Goal: Task Accomplishment & Management: Manage account settings

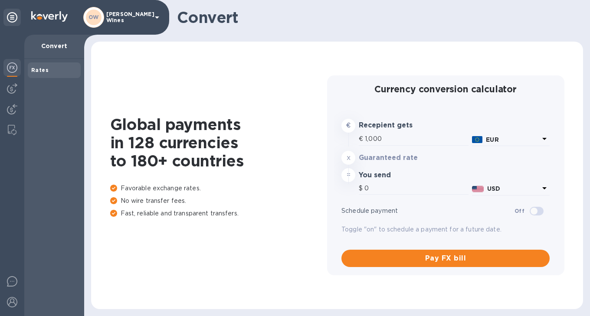
type input "1,172.6"
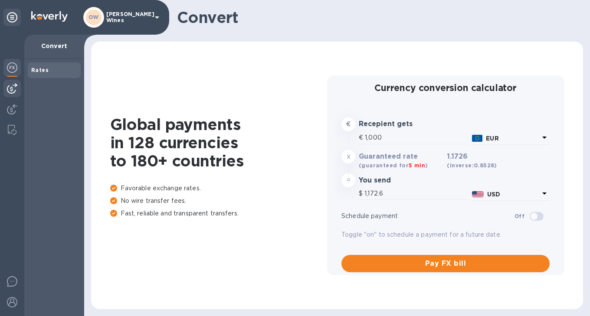
click at [10, 90] on img at bounding box center [12, 88] width 10 height 10
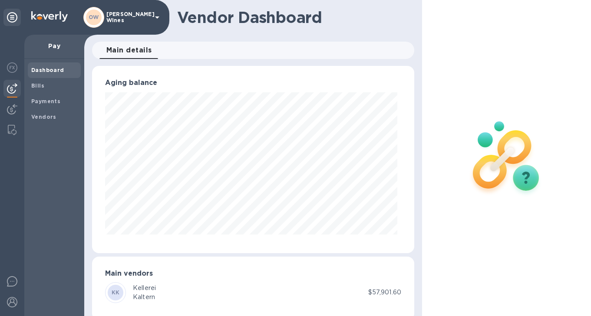
scroll to position [188, 319]
click at [33, 86] on b "Bills" at bounding box center [37, 85] width 13 height 7
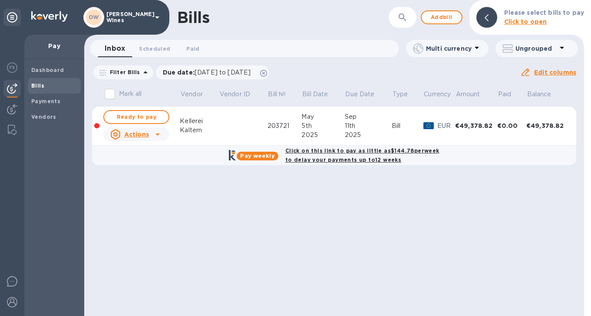
click at [405, 16] on icon "button" at bounding box center [402, 17] width 10 height 10
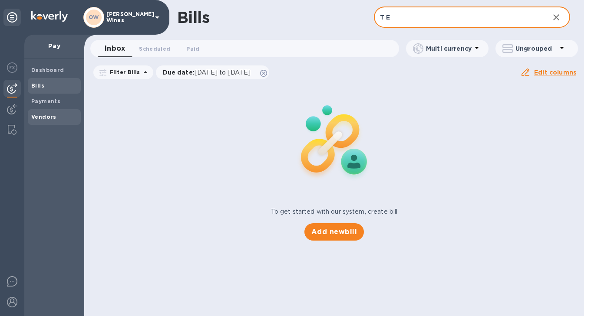
type input "T E"
click at [38, 117] on b "Vendors" at bounding box center [43, 117] width 25 height 7
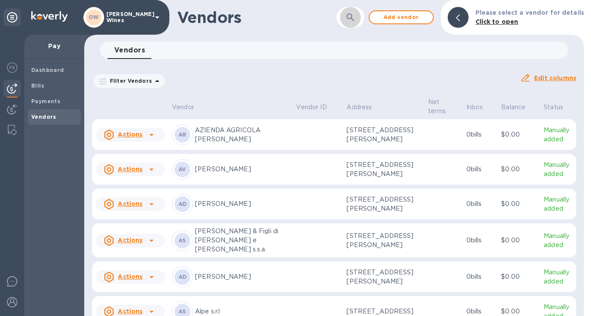
click at [347, 16] on button "button" at bounding box center [350, 17] width 21 height 21
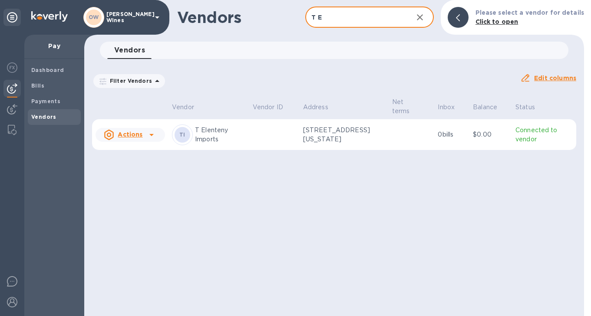
type input "T Elenteny"
click at [151, 134] on icon at bounding box center [151, 135] width 4 height 2
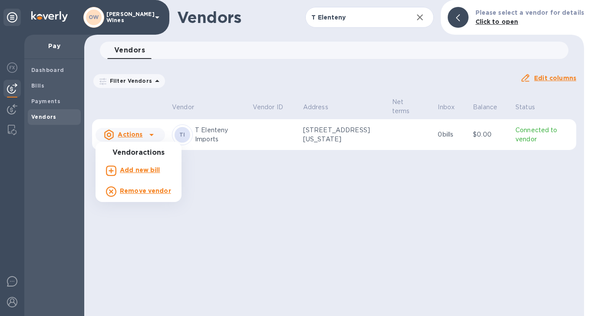
click at [146, 174] on b "Add new bill" at bounding box center [140, 170] width 40 height 7
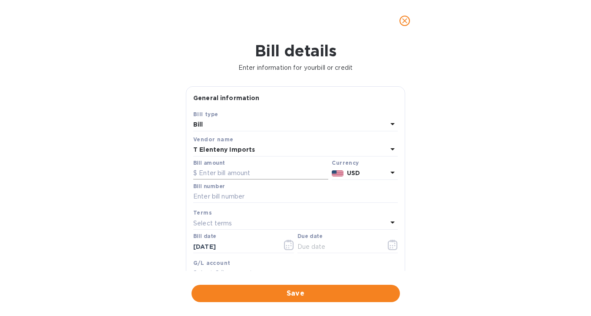
click at [244, 174] on input "text" at bounding box center [260, 173] width 135 height 13
paste input "768,046"
type input "7"
click at [254, 198] on input "text" at bounding box center [295, 197] width 204 height 13
paste input "INV768046"
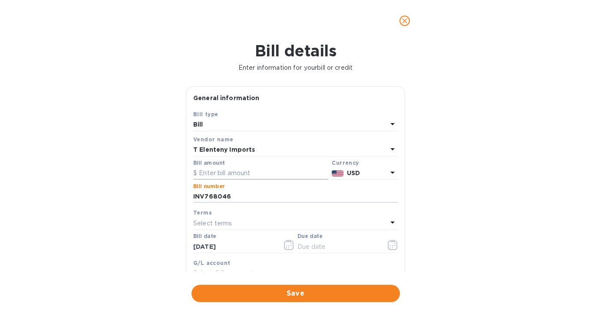
type input "INV768046"
click at [247, 172] on input "text" at bounding box center [260, 173] width 135 height 13
paste input "14,536.82"
type input "14,536.82"
click at [392, 248] on icon "button" at bounding box center [392, 247] width 1 height 1
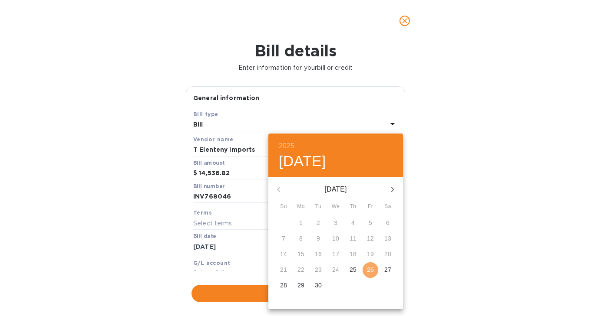
click at [366, 271] on span "26" at bounding box center [370, 270] width 16 height 9
type input "[DATE]"
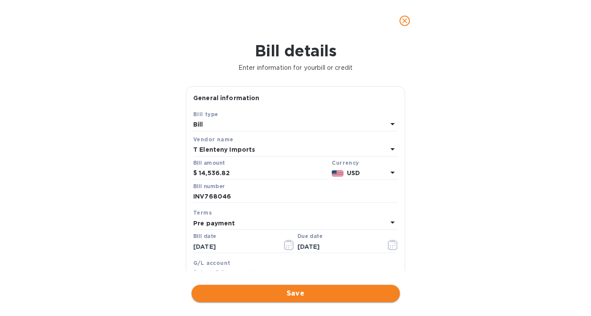
click at [333, 298] on span "Save" at bounding box center [295, 294] width 194 height 10
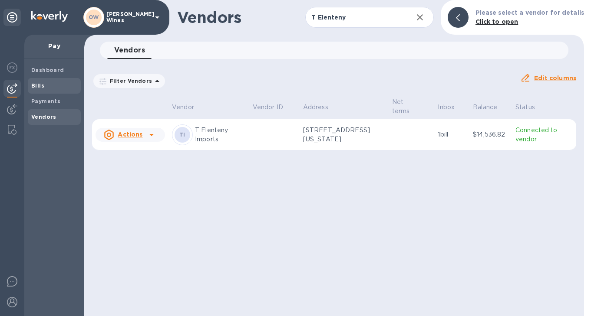
click at [44, 82] on span "Bills" at bounding box center [54, 86] width 46 height 9
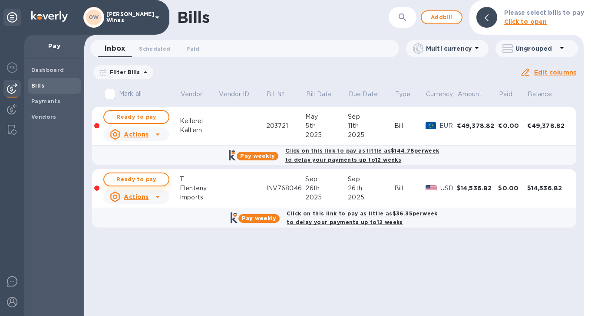
click at [133, 181] on span "Ready to pay" at bounding box center [136, 180] width 50 height 10
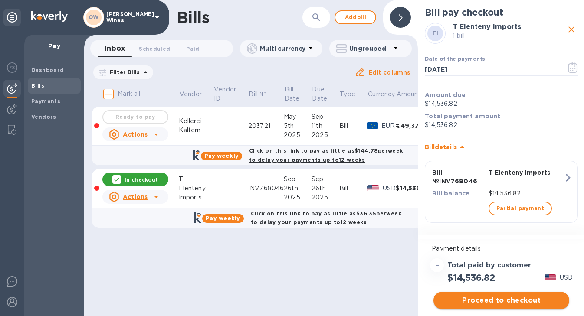
click at [492, 301] on span "Proceed to checkout" at bounding box center [502, 301] width 122 height 10
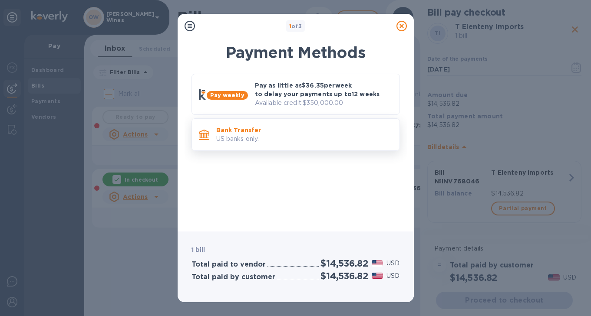
click at [270, 132] on p "Bank Transfer" at bounding box center [304, 130] width 176 height 9
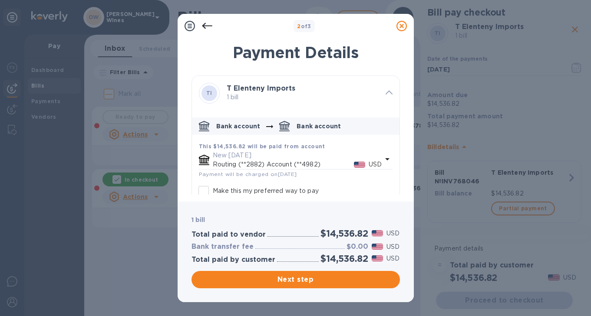
scroll to position [48, 0]
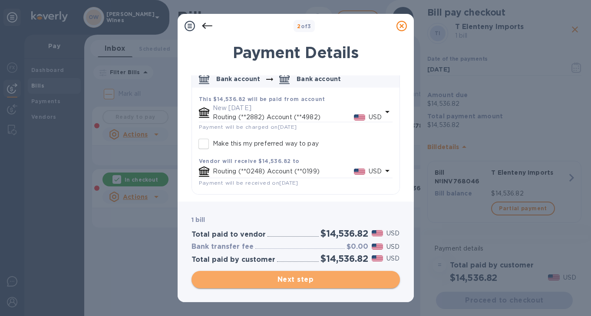
click at [328, 275] on span "Next step" at bounding box center [295, 280] width 194 height 10
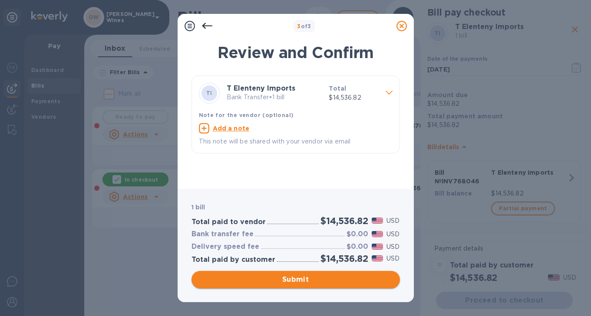
click at [300, 282] on span "Submit" at bounding box center [295, 280] width 194 height 10
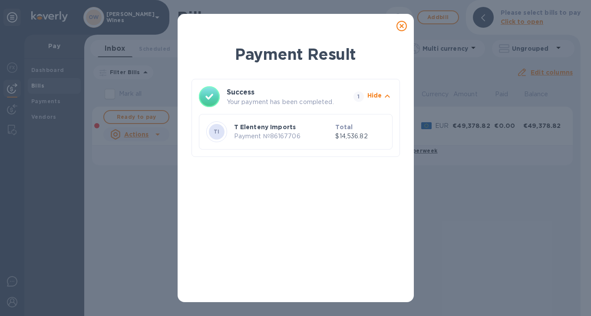
click at [402, 27] on icon at bounding box center [401, 26] width 10 height 10
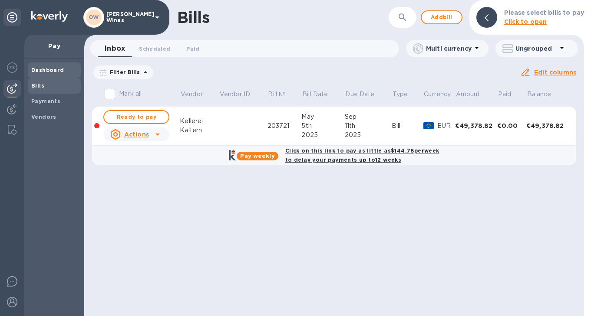
click at [40, 71] on b "Dashboard" at bounding box center [47, 70] width 33 height 7
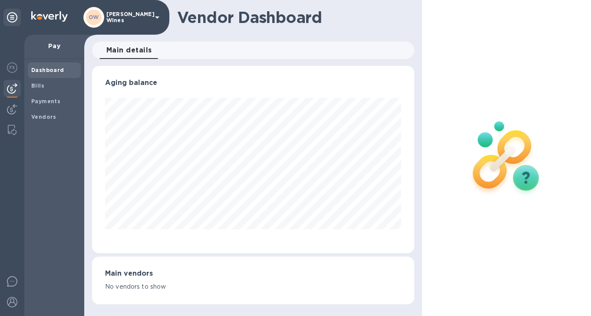
scroll to position [188, 322]
click at [15, 91] on img at bounding box center [12, 88] width 10 height 10
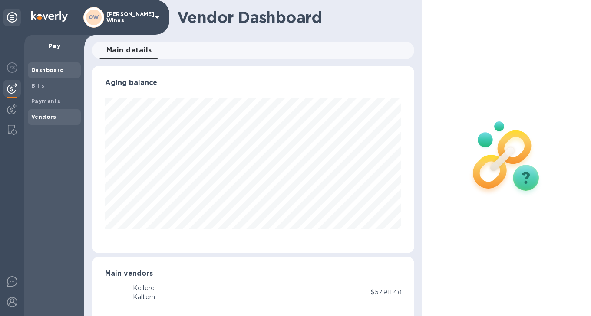
scroll to position [433917, 433786]
click at [36, 83] on b "Bills" at bounding box center [37, 85] width 13 height 7
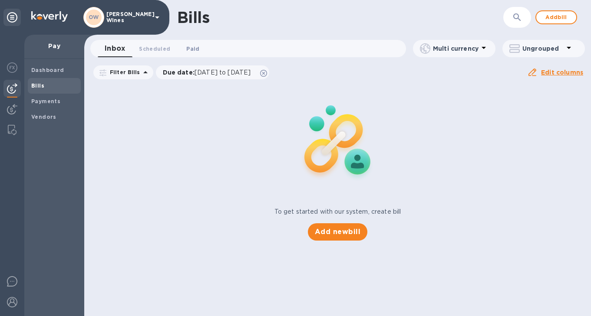
click at [195, 46] on span "Paid 0" at bounding box center [192, 48] width 13 height 9
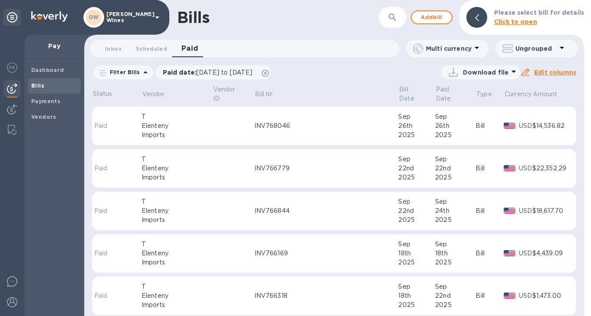
click at [280, 144] on td "INV768046" at bounding box center [326, 126] width 144 height 39
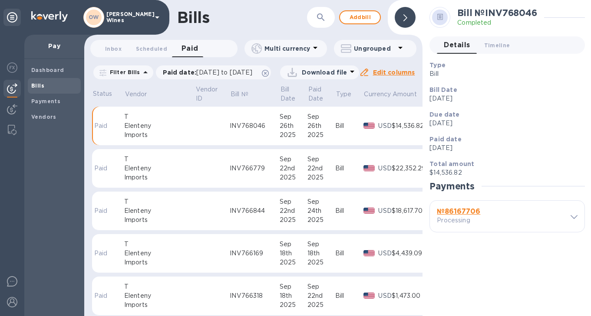
click at [468, 213] on b "№ 86167706" at bounding box center [458, 212] width 43 height 8
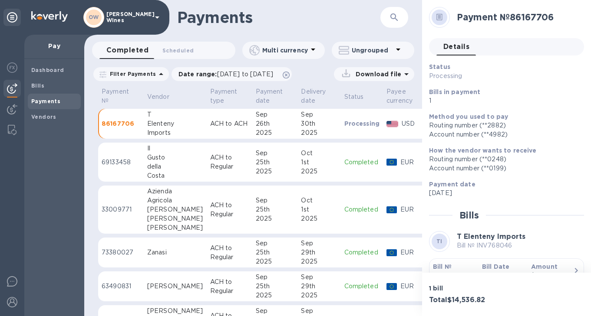
click at [444, 265] on b "Bill №" at bounding box center [442, 267] width 19 height 7
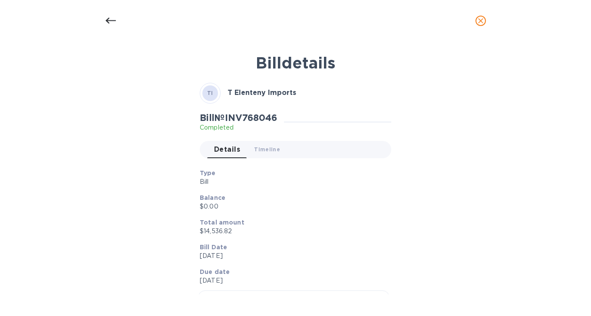
click at [106, 21] on icon at bounding box center [110, 21] width 10 height 10
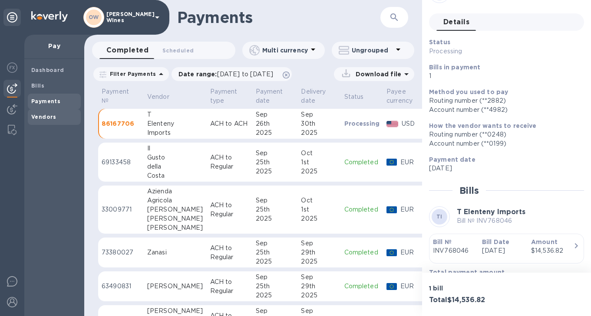
click at [40, 121] on span "Vendors" at bounding box center [43, 117] width 25 height 9
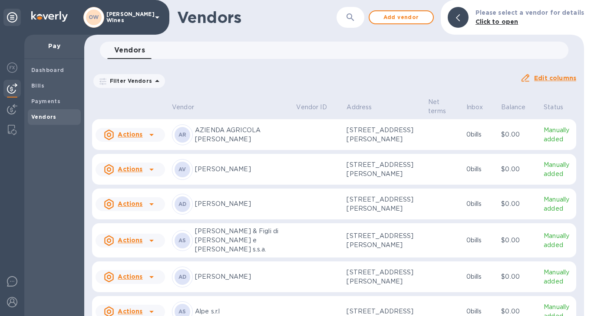
click at [356, 16] on icon "button" at bounding box center [350, 17] width 10 height 10
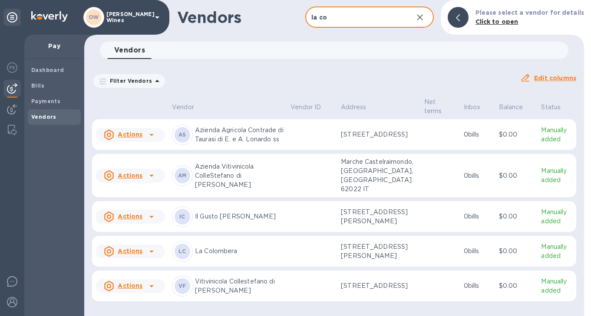
type input "la co"
click at [151, 257] on icon at bounding box center [151, 252] width 10 height 10
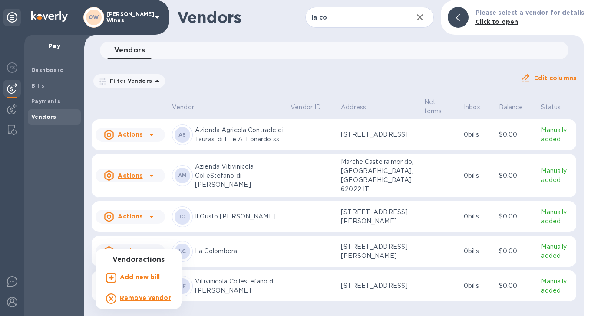
click at [139, 278] on b "Add new bill" at bounding box center [140, 277] width 40 height 7
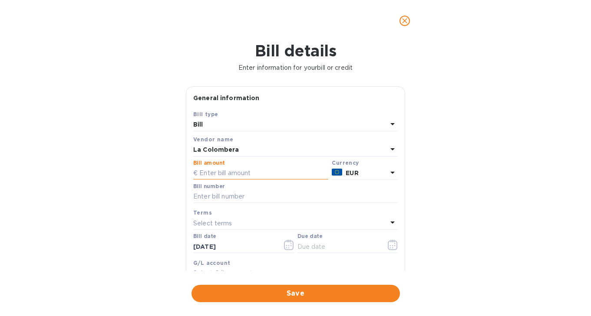
click at [264, 178] on input "text" at bounding box center [260, 173] width 135 height 13
click at [225, 196] on input "text" at bounding box center [295, 197] width 204 height 13
type input "212"
click at [228, 173] on input "text" at bounding box center [260, 173] width 135 height 13
type input "6,267"
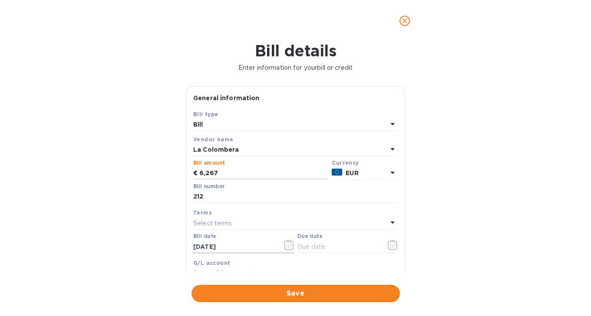
click at [288, 249] on icon "button" at bounding box center [288, 247] width 1 height 1
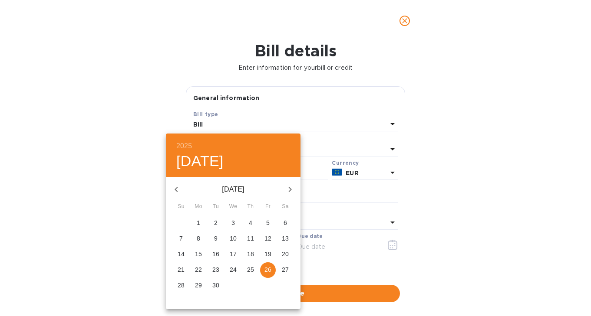
click at [281, 144] on div "2025 [DATE]" at bounding box center [233, 155] width 135 height 43
click at [326, 148] on div at bounding box center [295, 158] width 591 height 316
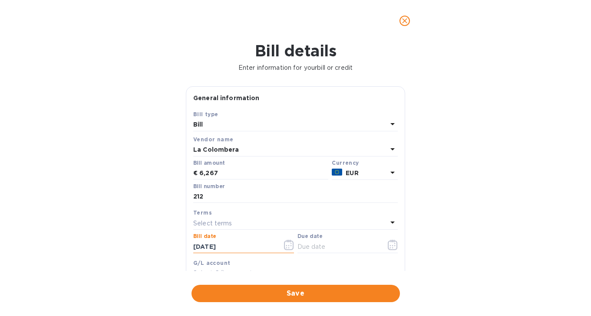
drag, startPoint x: 247, startPoint y: 247, endPoint x: 178, endPoint y: 247, distance: 69.0
click at [178, 247] on div "Bill details Enter information for your bill or credit General information Save…" at bounding box center [295, 179] width 591 height 275
type input "[DATE]"
click at [390, 243] on icon "button" at bounding box center [393, 245] width 10 height 10
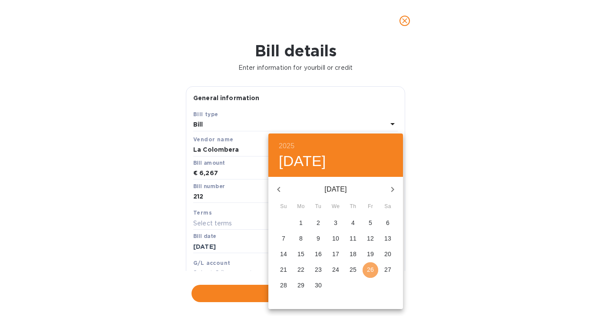
click at [371, 274] on p "26" at bounding box center [370, 270] width 7 height 9
type input "[DATE]"
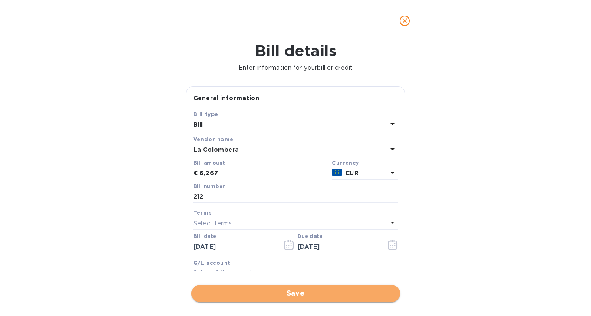
click at [306, 294] on span "Save" at bounding box center [295, 294] width 194 height 10
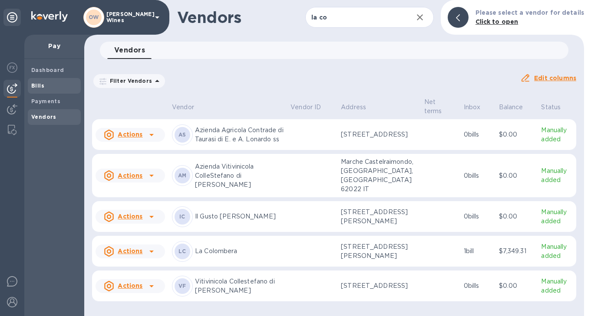
click at [37, 86] on b "Bills" at bounding box center [37, 85] width 13 height 7
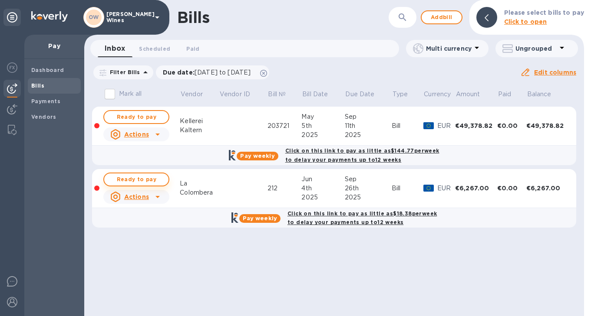
click at [135, 181] on span "Ready to pay" at bounding box center [136, 180] width 50 height 10
click at [142, 180] on span "Ready to pay" at bounding box center [136, 180] width 50 height 10
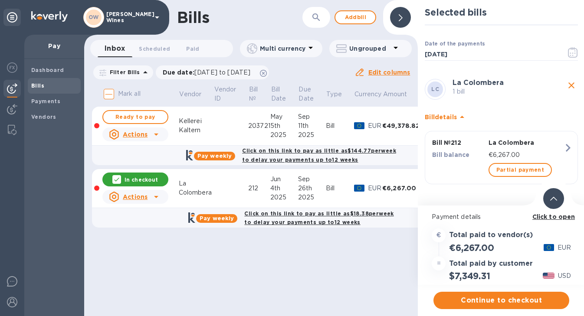
click at [567, 217] on b "Click to open" at bounding box center [554, 217] width 43 height 7
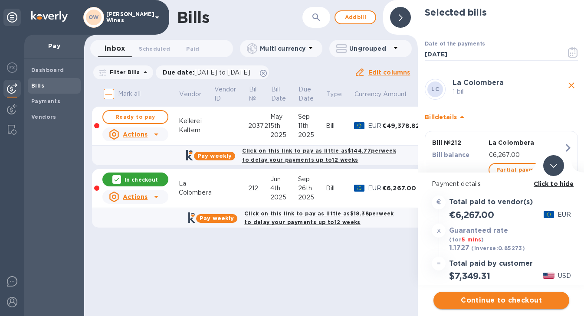
click at [499, 303] on span "Continue to checkout" at bounding box center [502, 301] width 122 height 10
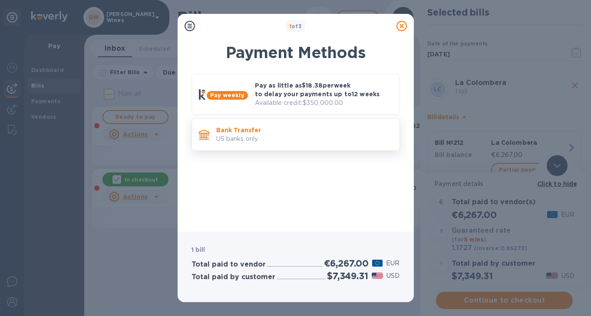
click at [276, 132] on p "Bank Transfer" at bounding box center [304, 130] width 176 height 9
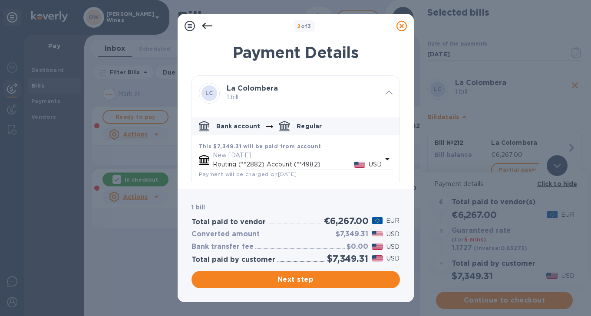
scroll to position [105, 0]
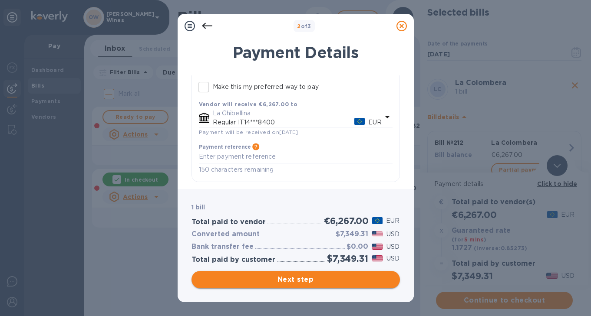
click at [340, 276] on span "Next step" at bounding box center [295, 280] width 194 height 10
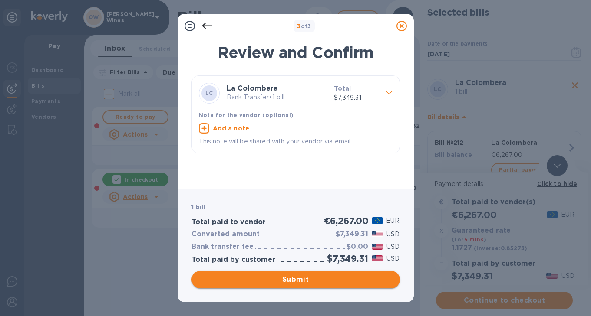
click at [310, 283] on span "Submit" at bounding box center [295, 280] width 194 height 10
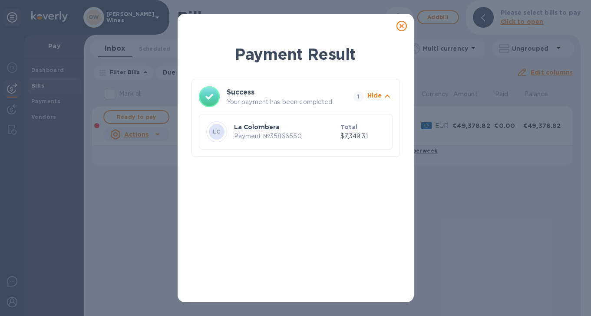
click at [401, 25] on icon at bounding box center [401, 26] width 10 height 10
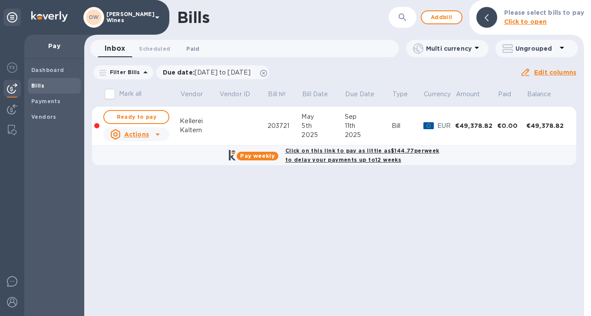
click at [191, 46] on span "Paid 0" at bounding box center [192, 48] width 13 height 9
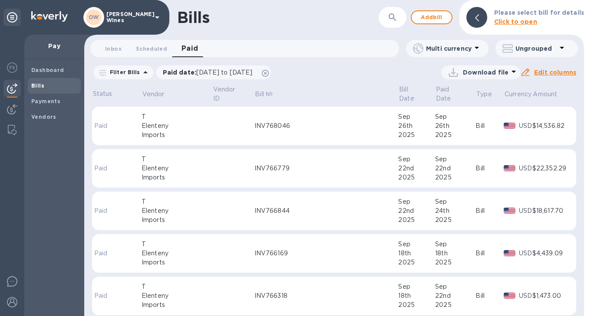
click at [477, 52] on icon at bounding box center [476, 48] width 10 height 10
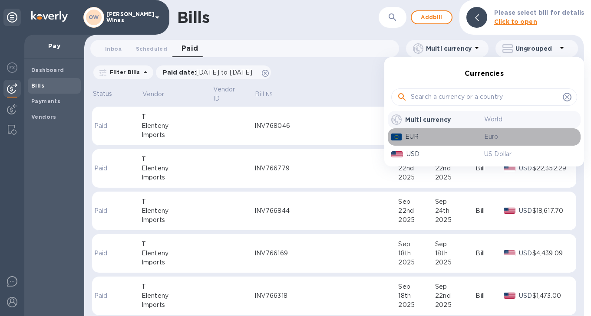
click at [431, 135] on p "EUR" at bounding box center [444, 136] width 79 height 9
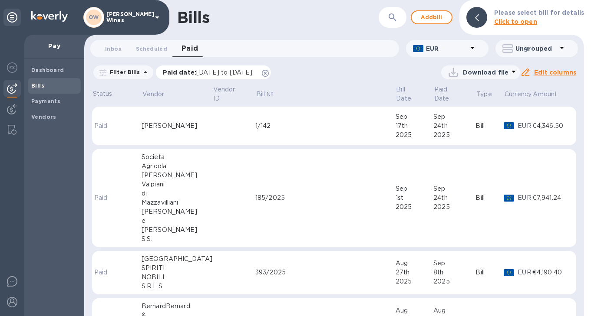
click at [257, 73] on p "Paid date : [DATE] to [DATE]" at bounding box center [210, 72] width 94 height 9
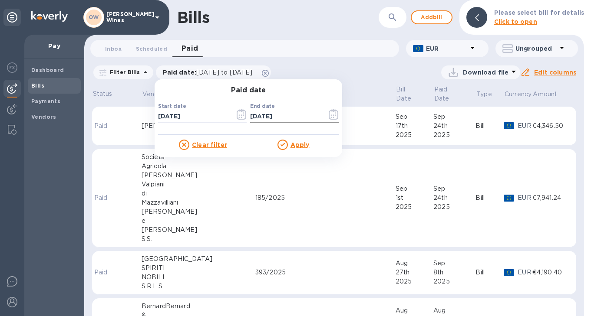
click at [332, 114] on icon "button" at bounding box center [334, 114] width 10 height 10
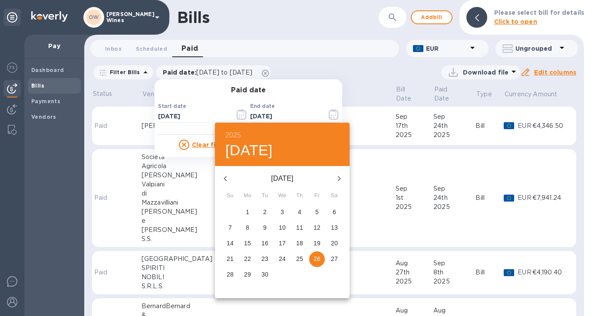
click at [248, 273] on p "29" at bounding box center [247, 274] width 7 height 9
type input "[DATE]"
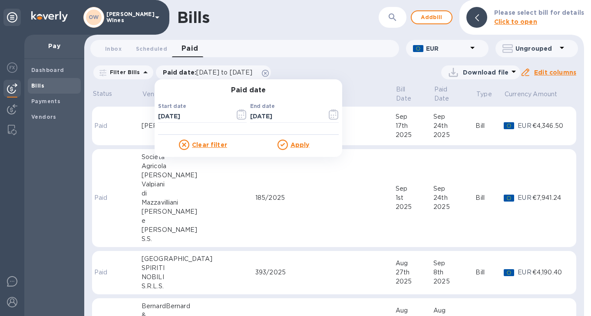
click at [298, 145] on u "Apply" at bounding box center [299, 145] width 19 height 7
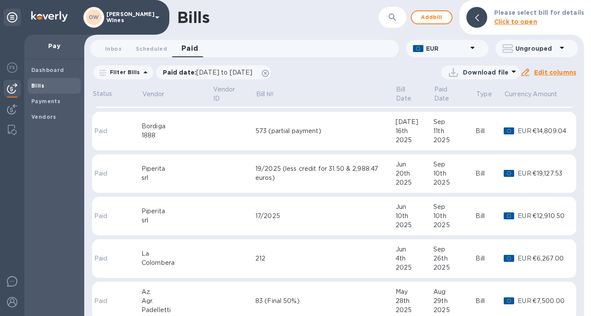
scroll to position [531, 0]
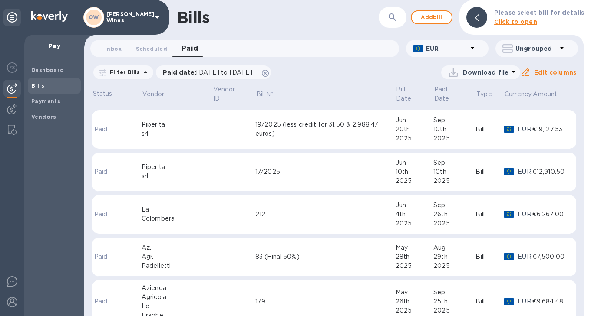
click at [293, 215] on td "212" at bounding box center [325, 214] width 140 height 39
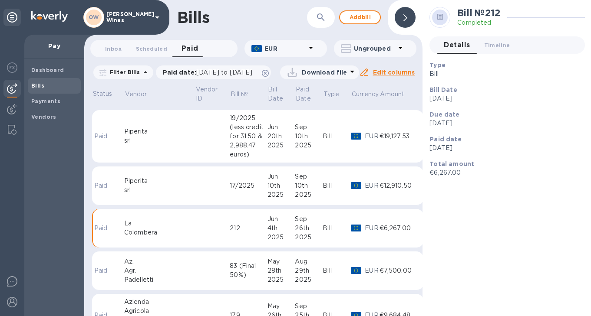
scroll to position [539, 0]
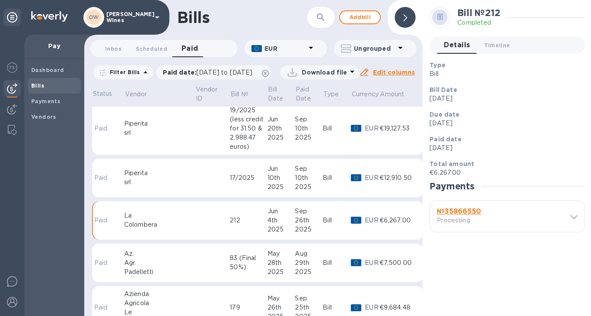
click at [462, 215] on b "№ 35866550" at bounding box center [459, 212] width 44 height 8
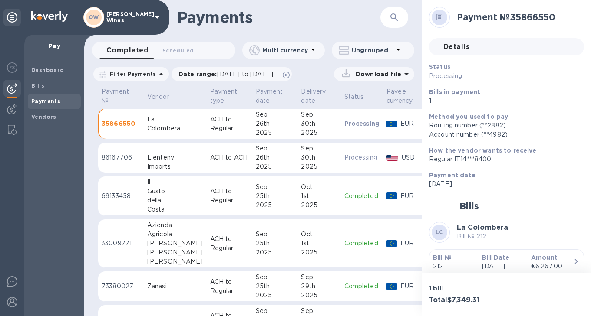
click at [441, 254] on p "Bill №" at bounding box center [454, 258] width 42 height 9
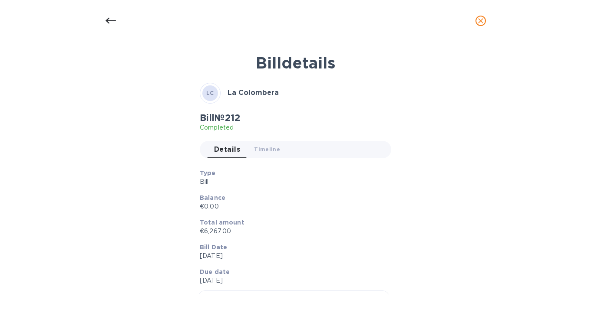
click at [106, 20] on icon at bounding box center [110, 21] width 10 height 10
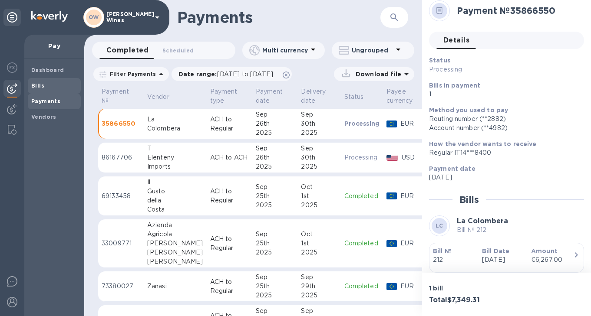
click at [29, 83] on div "Bills" at bounding box center [54, 86] width 53 height 16
